Goal: Information Seeking & Learning: Learn about a topic

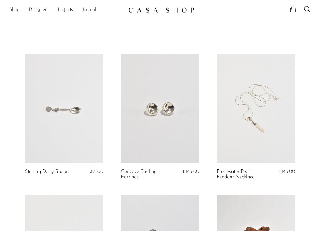
click at [14, 9] on link "Shop" at bounding box center [14, 10] width 10 height 8
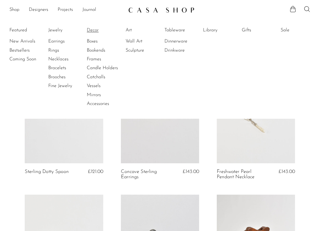
click at [93, 33] on link "Decor" at bounding box center [109, 30] width 44 height 6
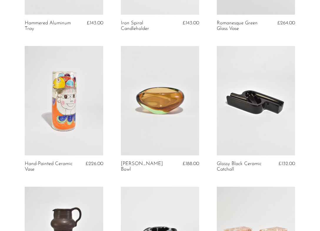
scroll to position [289, 0]
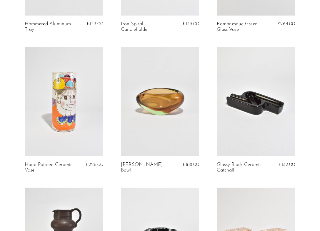
click at [229, 119] on link at bounding box center [256, 102] width 78 height 110
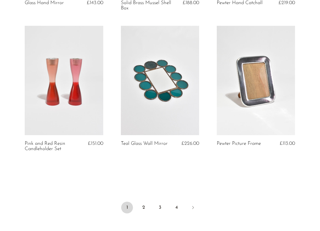
scroll to position [1597, 0]
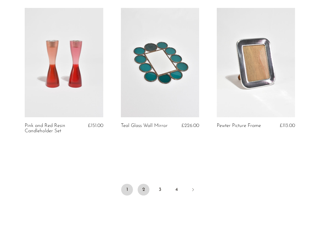
click at [143, 195] on link "2" at bounding box center [143, 190] width 12 height 12
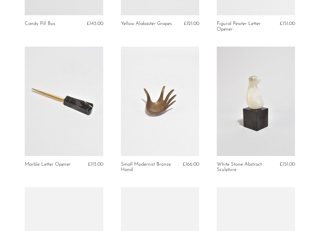
scroll to position [571, 0]
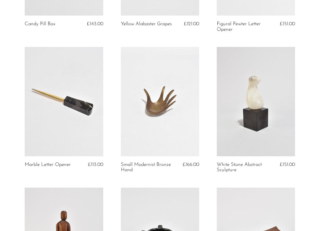
click at [57, 121] on link at bounding box center [64, 102] width 78 height 110
click at [231, 149] on link at bounding box center [256, 102] width 78 height 110
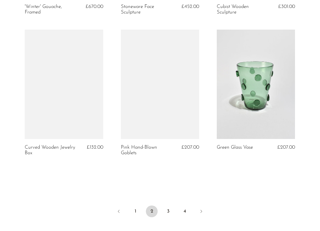
scroll to position [1568, 0]
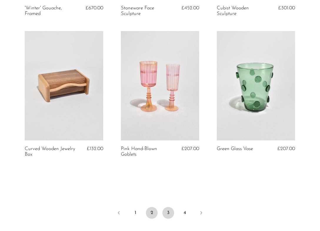
click at [171, 214] on link "3" at bounding box center [168, 213] width 12 height 12
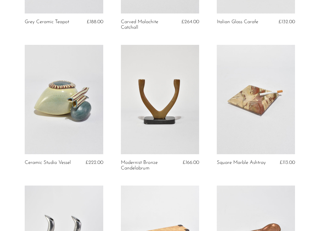
scroll to position [291, 0]
click at [250, 128] on link at bounding box center [256, 100] width 78 height 110
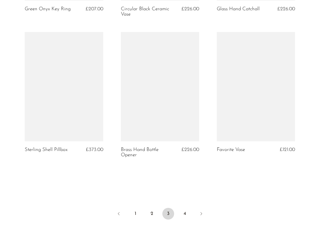
scroll to position [1572, 0]
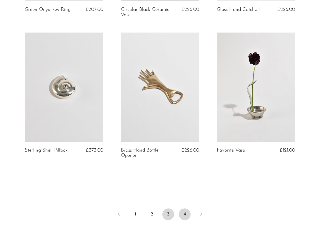
click at [184, 216] on link "4" at bounding box center [185, 215] width 12 height 12
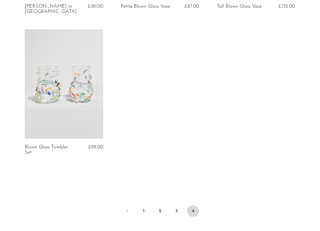
scroll to position [741, 0]
